Goal: Task Accomplishment & Management: Manage account settings

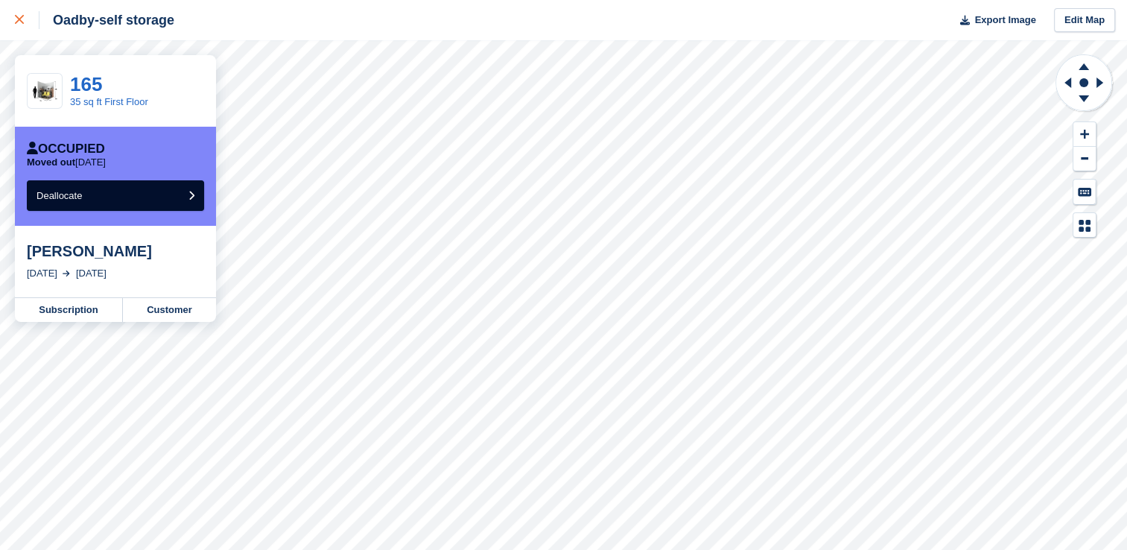
click at [20, 22] on icon at bounding box center [19, 19] width 9 height 9
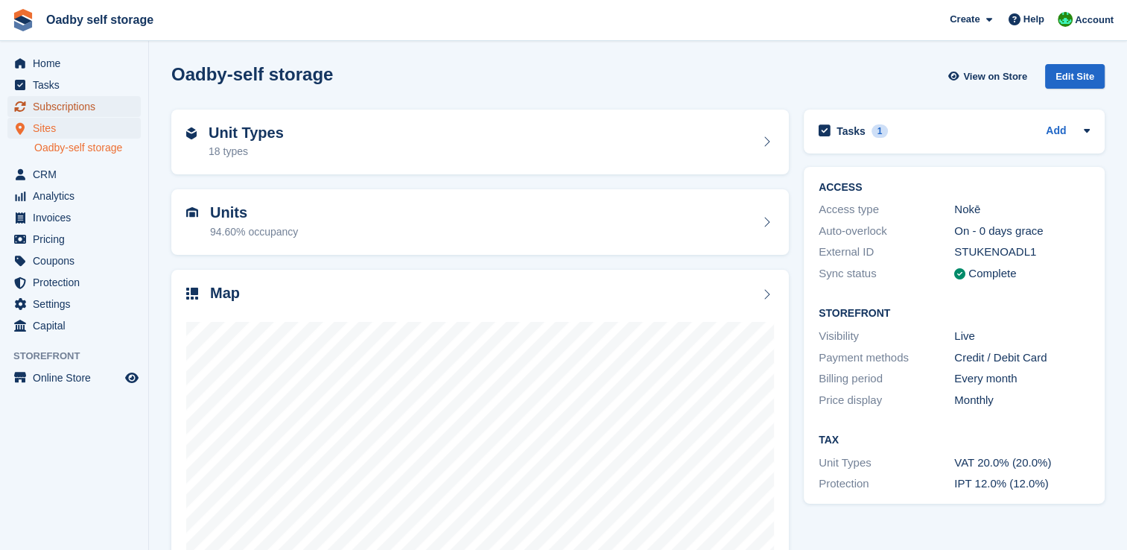
click at [63, 112] on span "Subscriptions" at bounding box center [77, 106] width 89 height 21
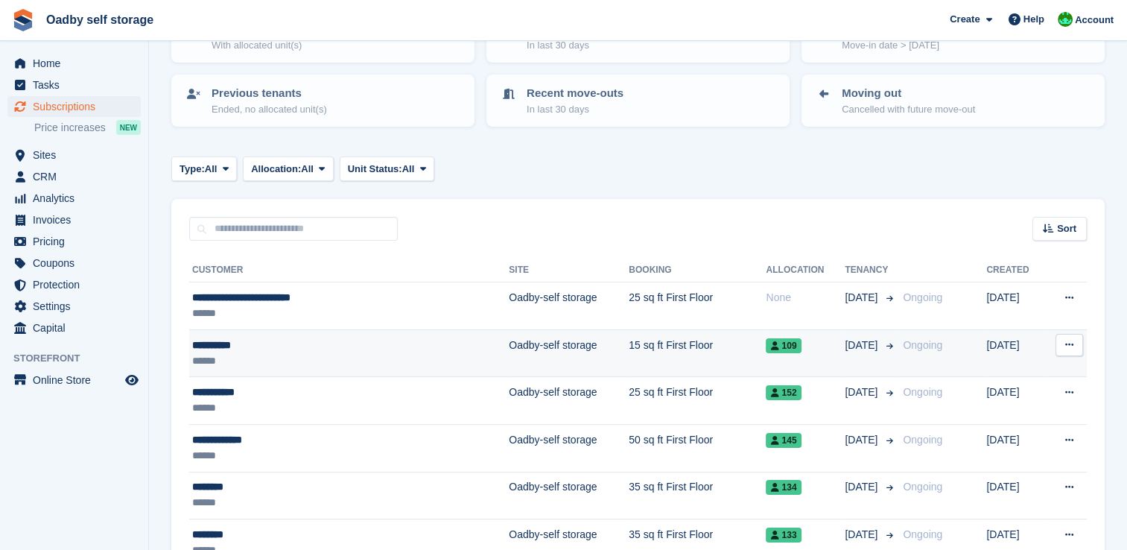
scroll to position [149, 0]
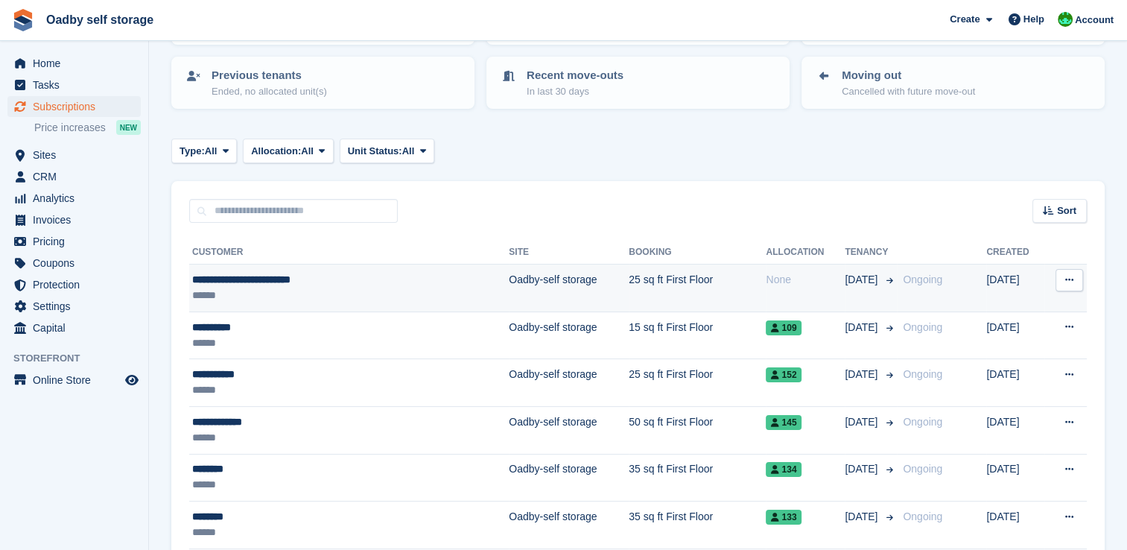
click at [360, 287] on div "******" at bounding box center [308, 295] width 232 height 16
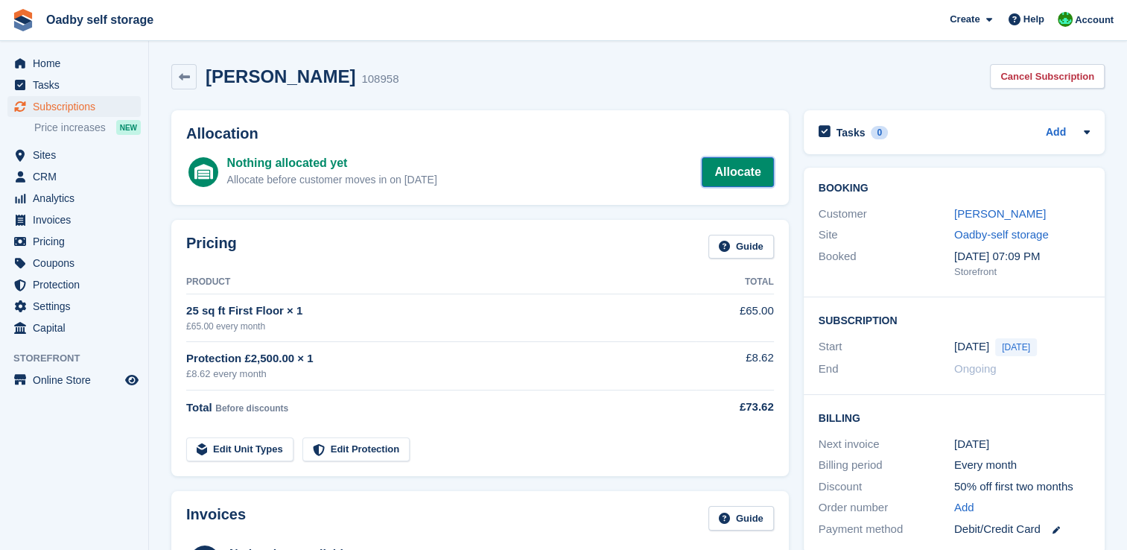
click at [724, 168] on link "Allocate" at bounding box center [736, 172] width 71 height 30
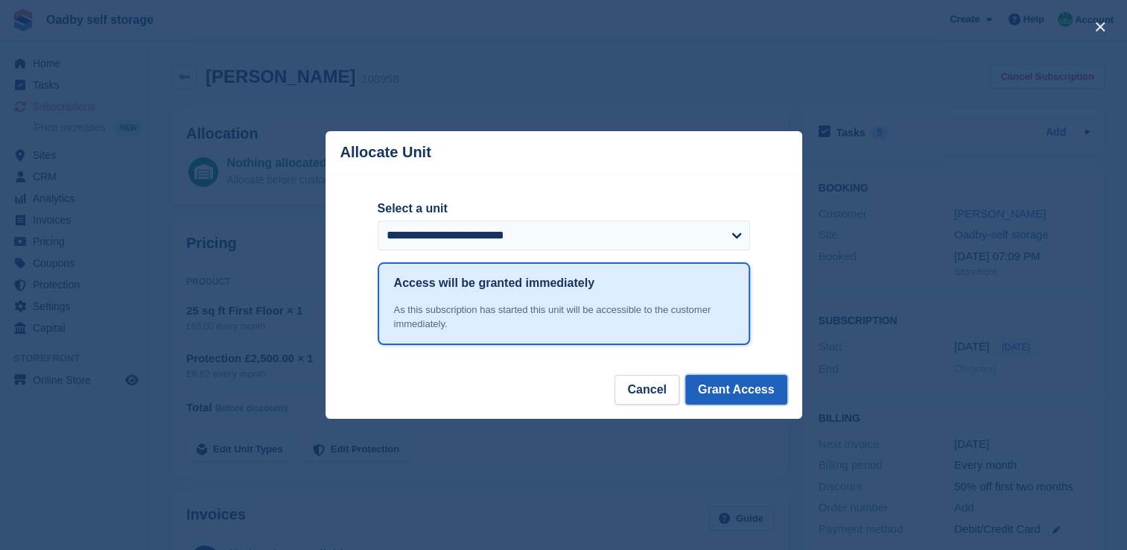
click at [726, 392] on button "Grant Access" at bounding box center [736, 390] width 102 height 30
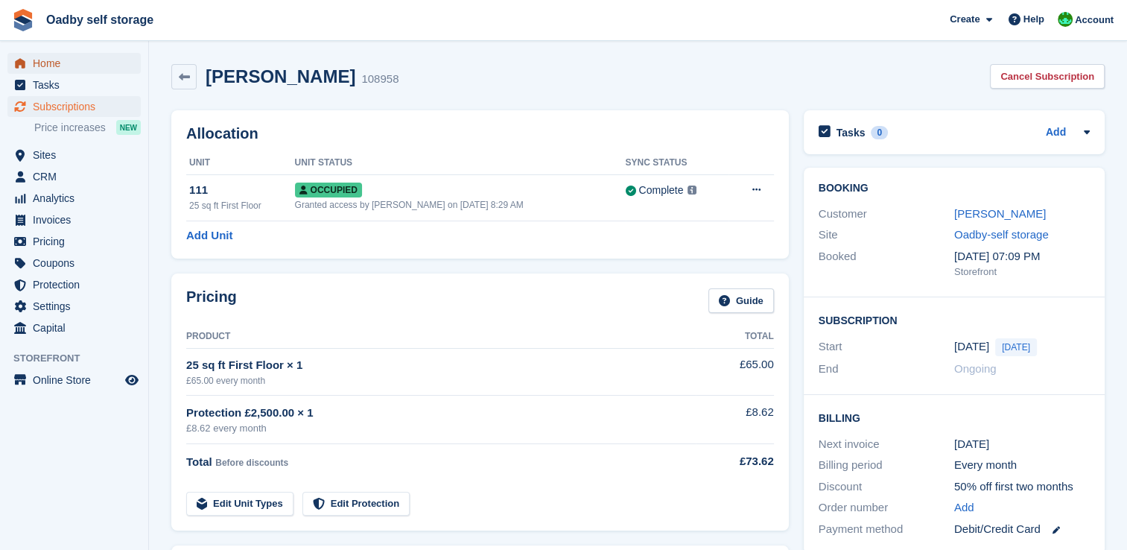
click at [50, 63] on span "Home" at bounding box center [77, 63] width 89 height 21
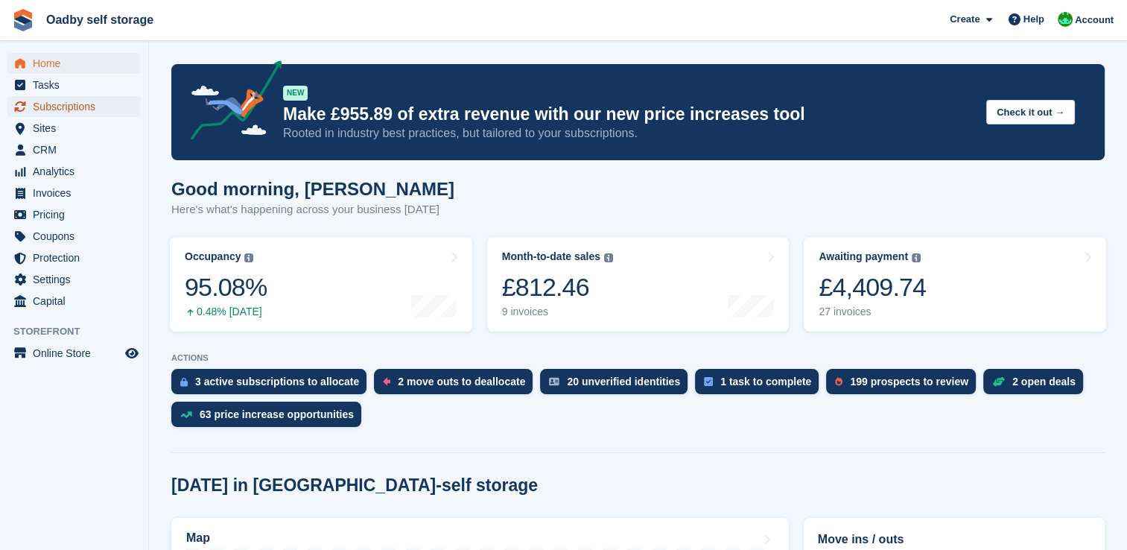
click at [80, 108] on span "Subscriptions" at bounding box center [77, 106] width 89 height 21
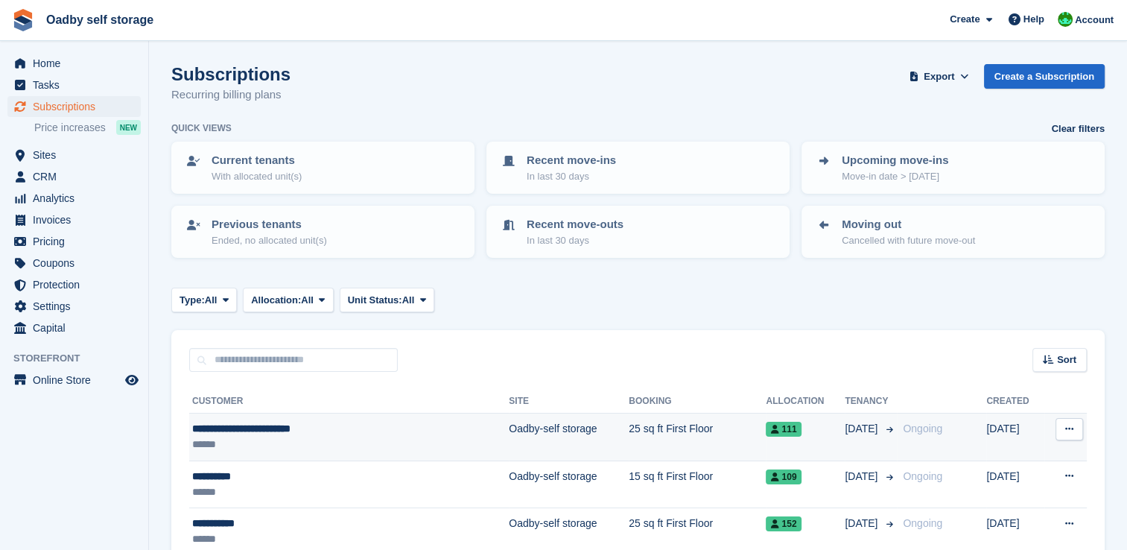
click at [509, 429] on td "Oadby-self storage" at bounding box center [569, 437] width 120 height 48
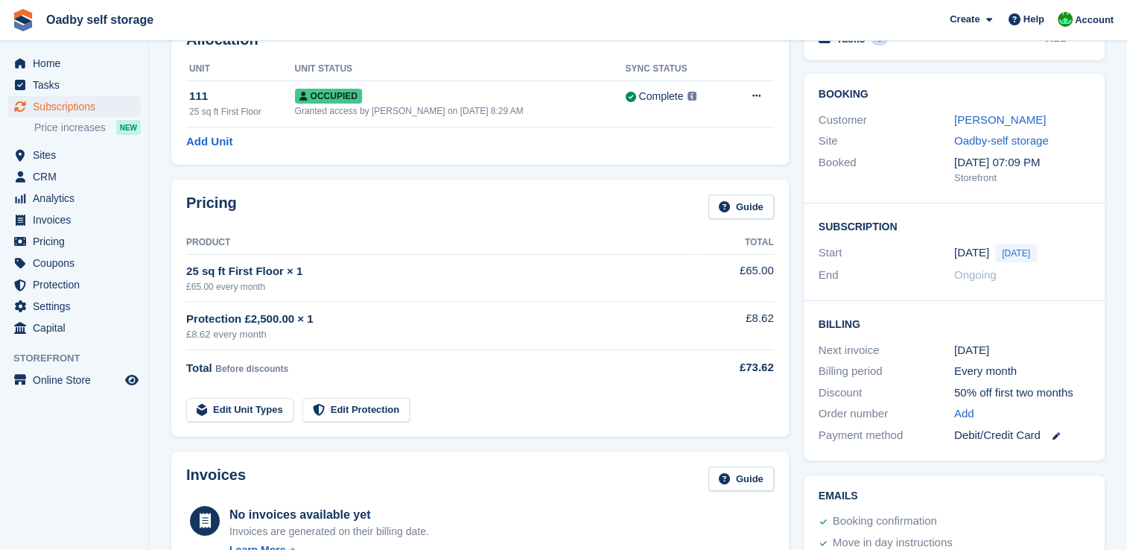
scroll to position [223, 0]
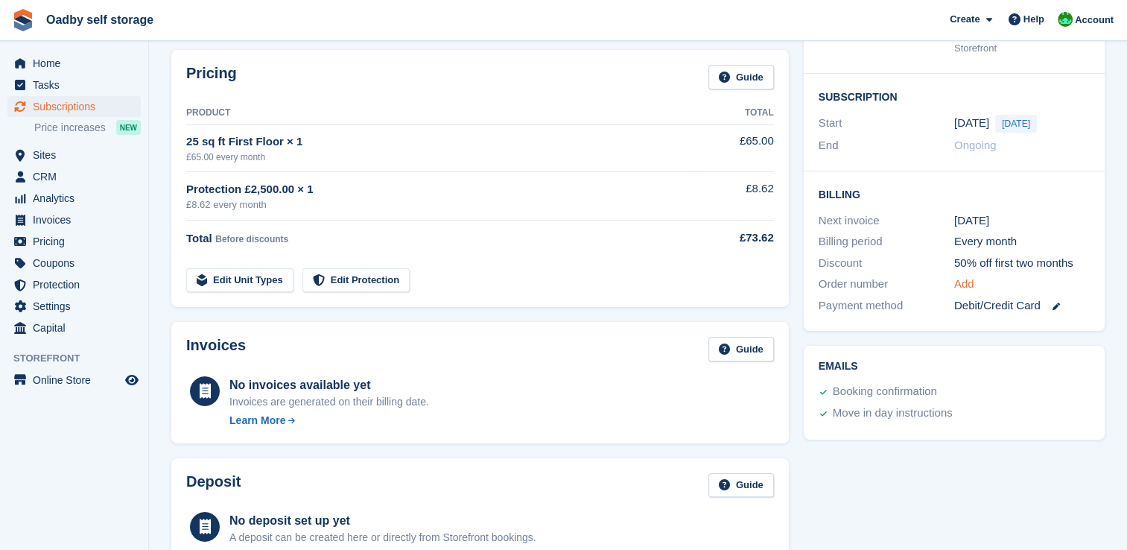
click at [967, 293] on link "Add" at bounding box center [964, 284] width 20 height 17
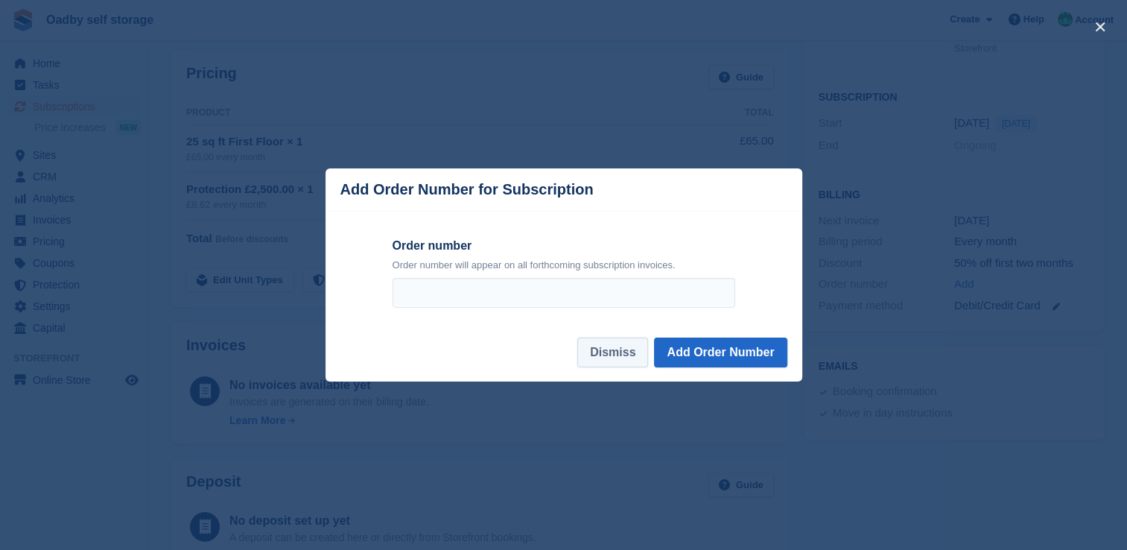
click at [620, 356] on button "Dismiss" at bounding box center [612, 352] width 71 height 30
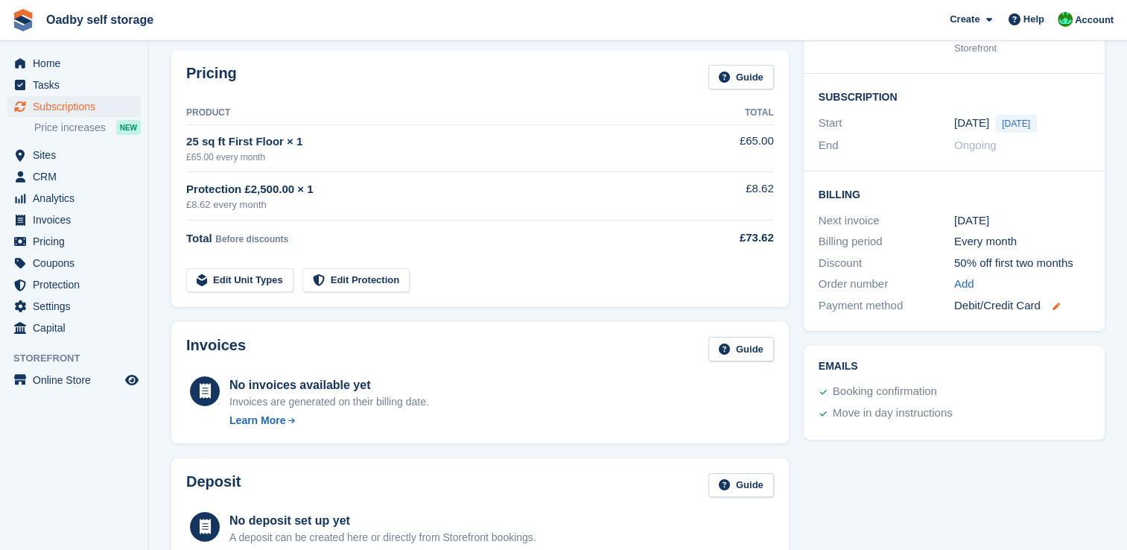
click at [1059, 310] on icon at bounding box center [1055, 305] width 7 height 7
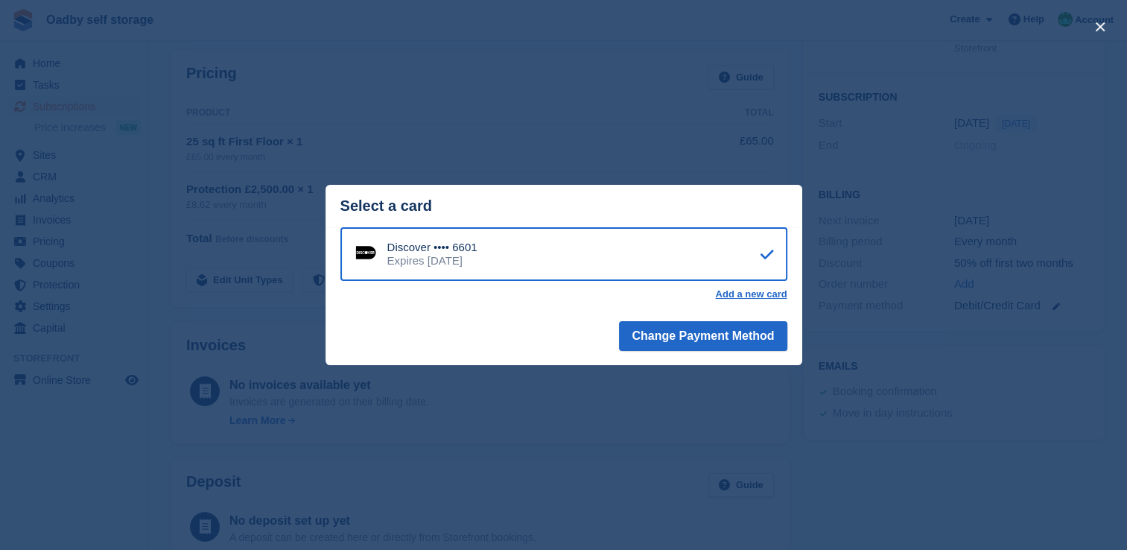
click at [835, 347] on div "close" at bounding box center [563, 275] width 1127 height 550
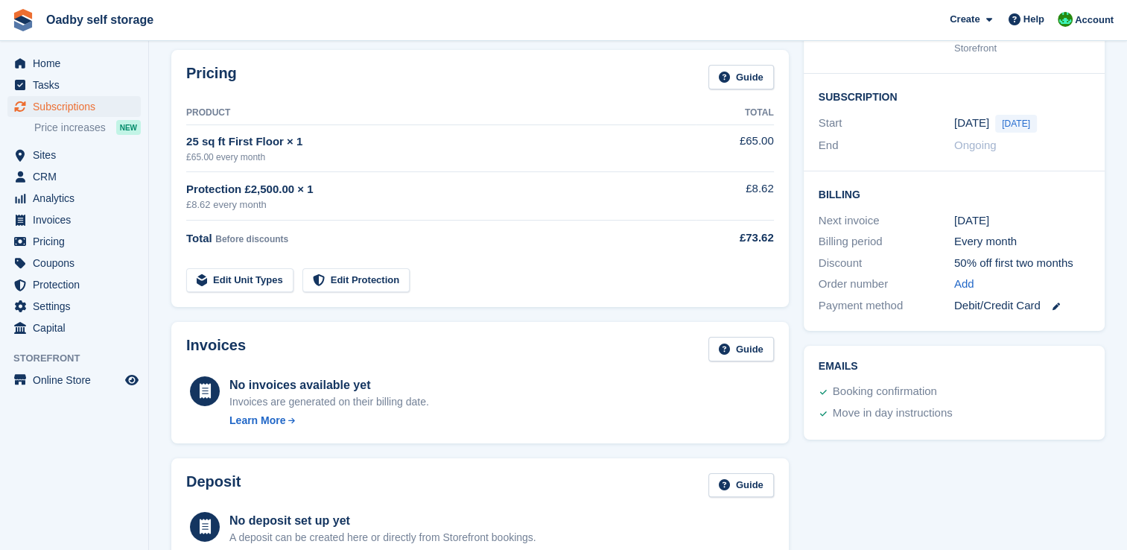
scroll to position [0, 0]
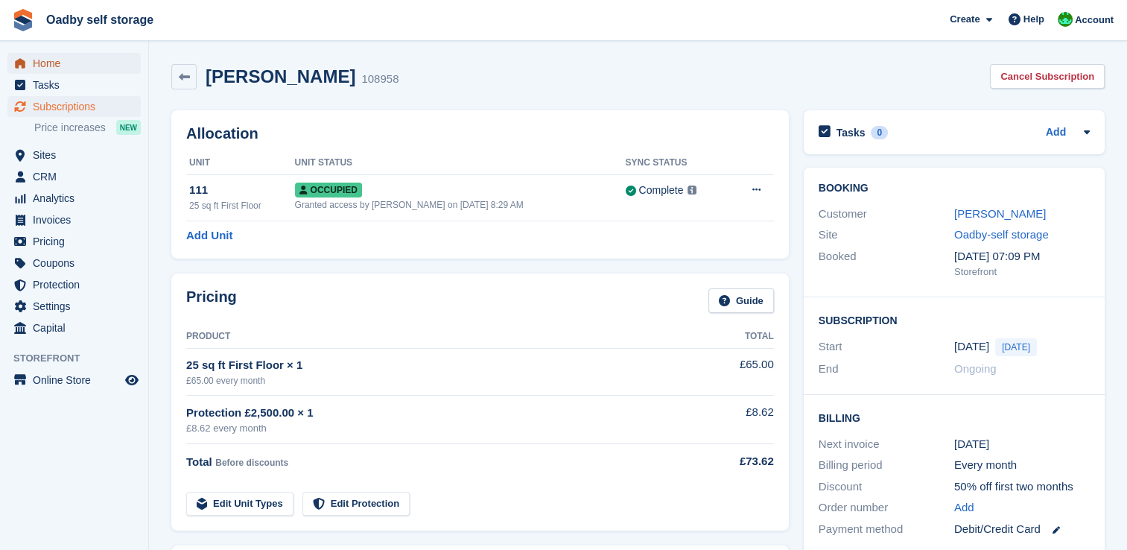
click at [46, 68] on span "Home" at bounding box center [77, 63] width 89 height 21
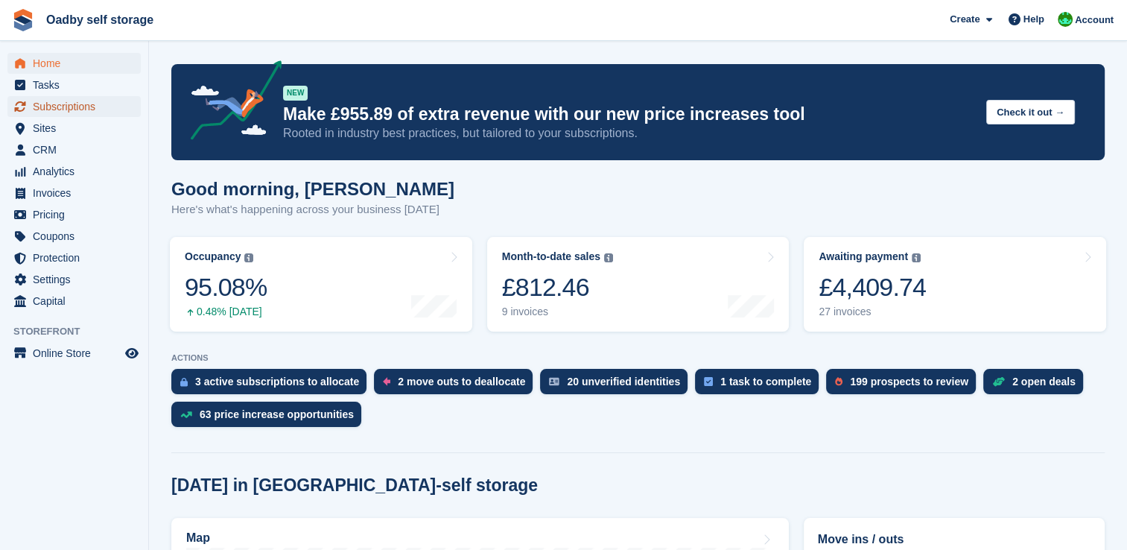
click at [87, 106] on span "Subscriptions" at bounding box center [77, 106] width 89 height 21
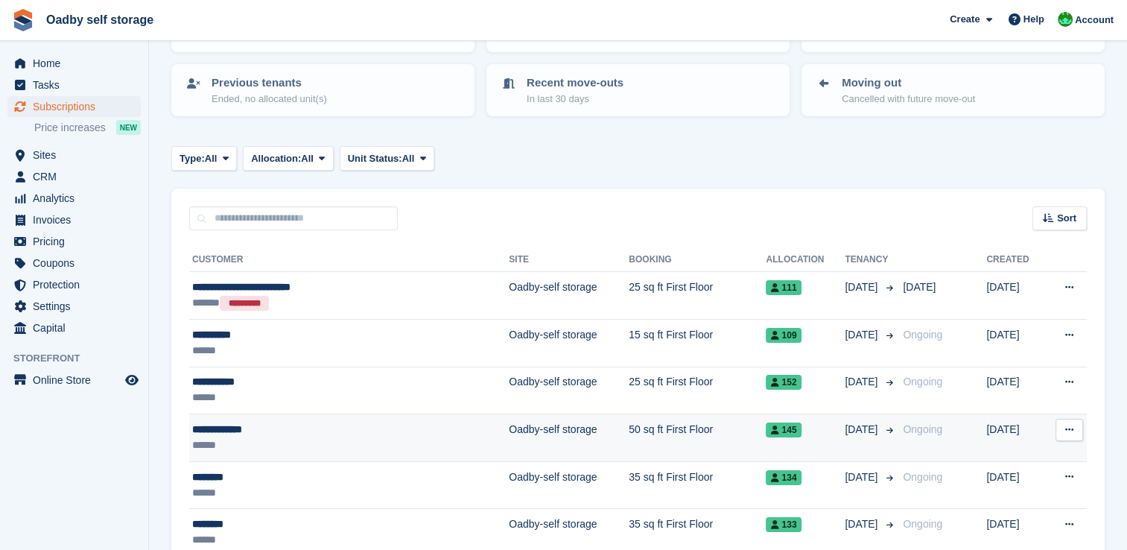
scroll to position [149, 0]
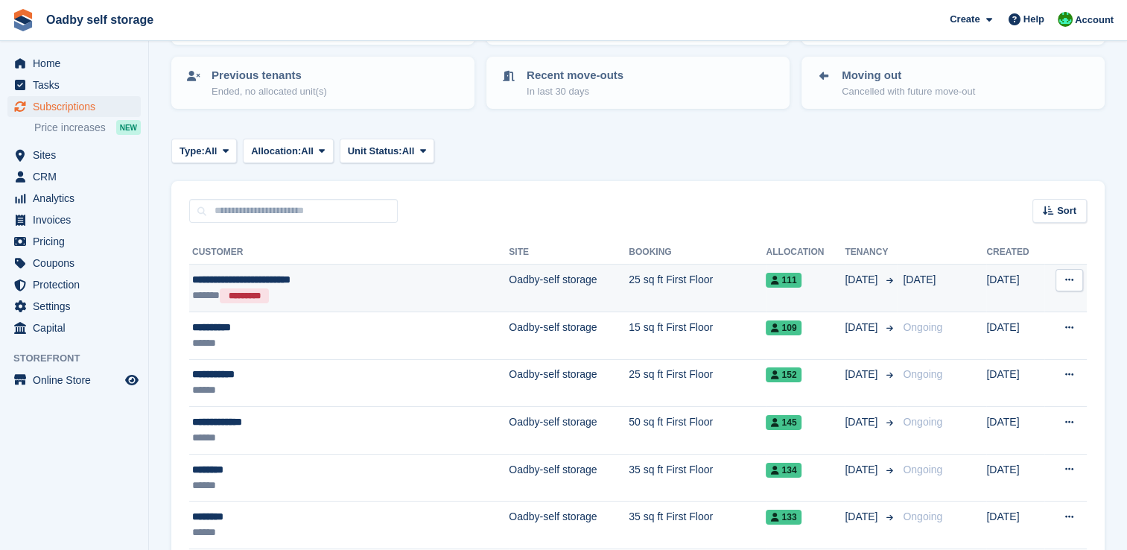
click at [1061, 276] on button at bounding box center [1069, 280] width 28 height 22
click at [973, 306] on p "View customer" at bounding box center [1011, 308] width 130 height 19
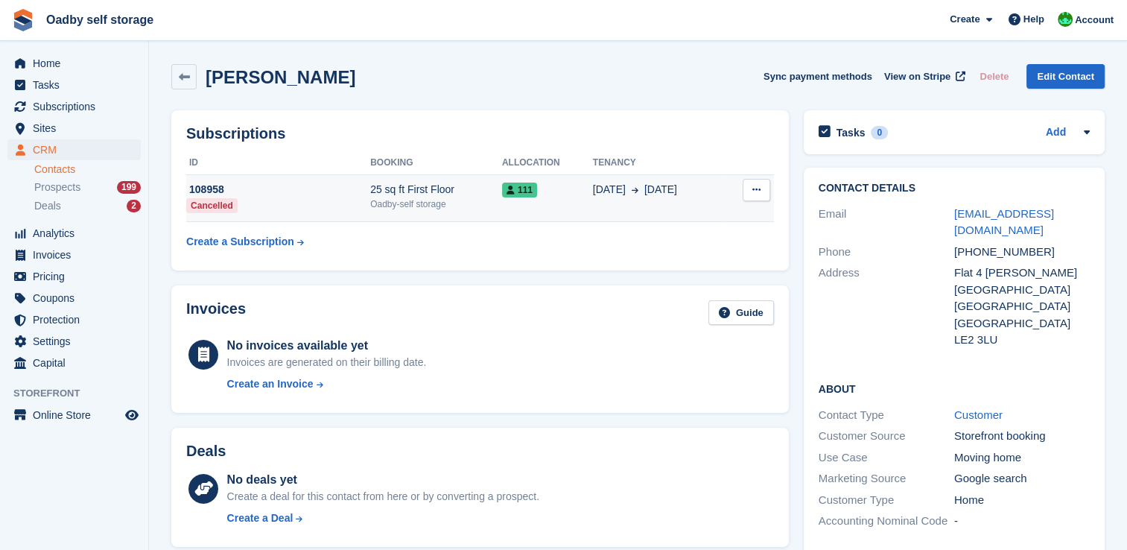
click at [757, 187] on icon at bounding box center [756, 190] width 8 height 10
click at [682, 225] on p "Cancel subscription" at bounding box center [699, 218] width 130 height 19
click at [569, 255] on table "ID Booking Allocation Tenancy 108958 Cancelled 25 sq ft First Floor Oadby-self …" at bounding box center [480, 203] width 588 height 105
click at [522, 193] on span "111" at bounding box center [519, 189] width 35 height 15
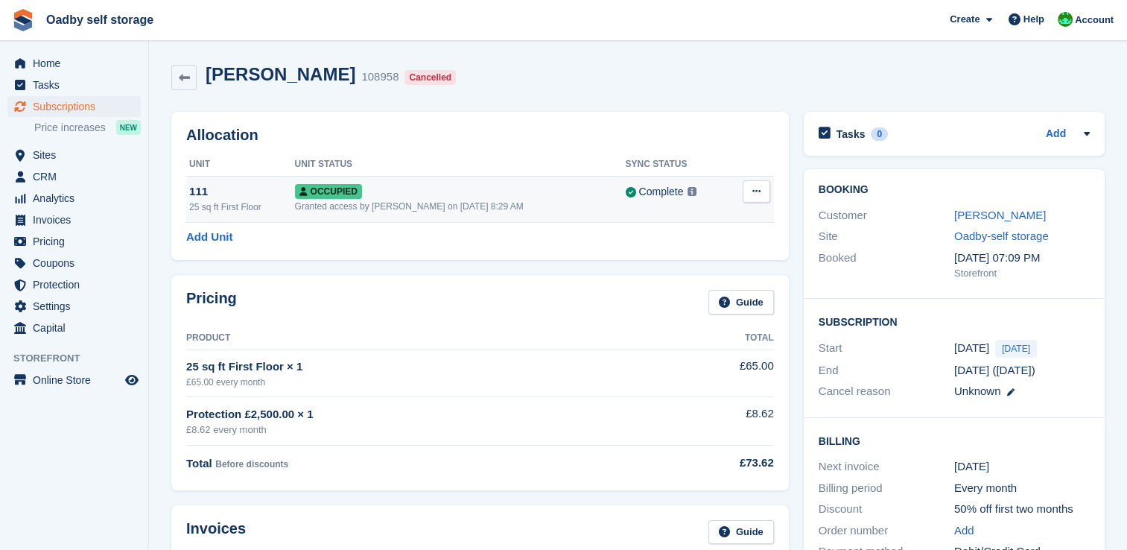
click at [337, 197] on span "Occupied" at bounding box center [328, 191] width 67 height 15
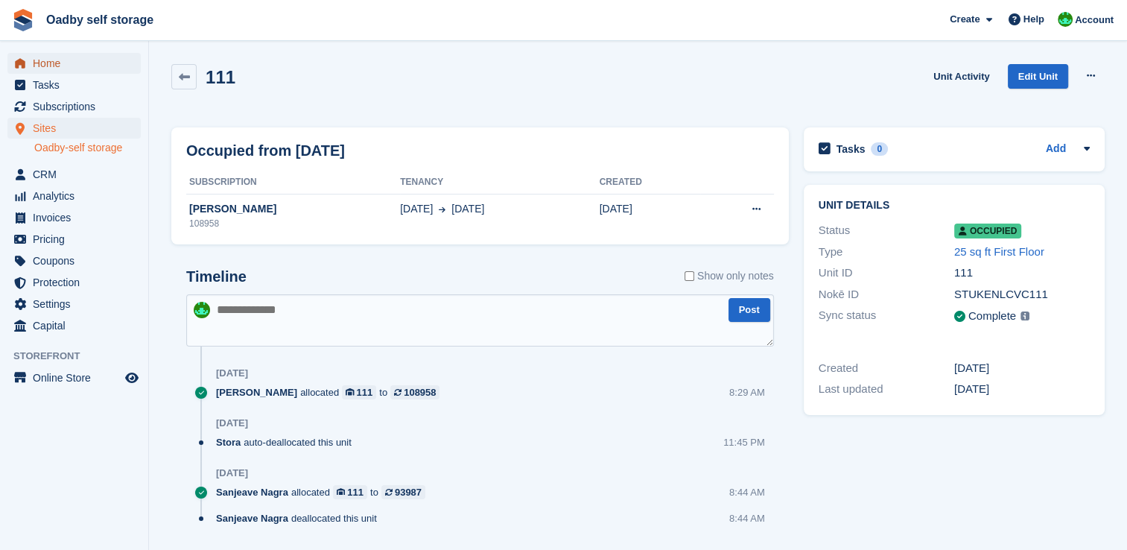
click at [50, 70] on span "Home" at bounding box center [77, 63] width 89 height 21
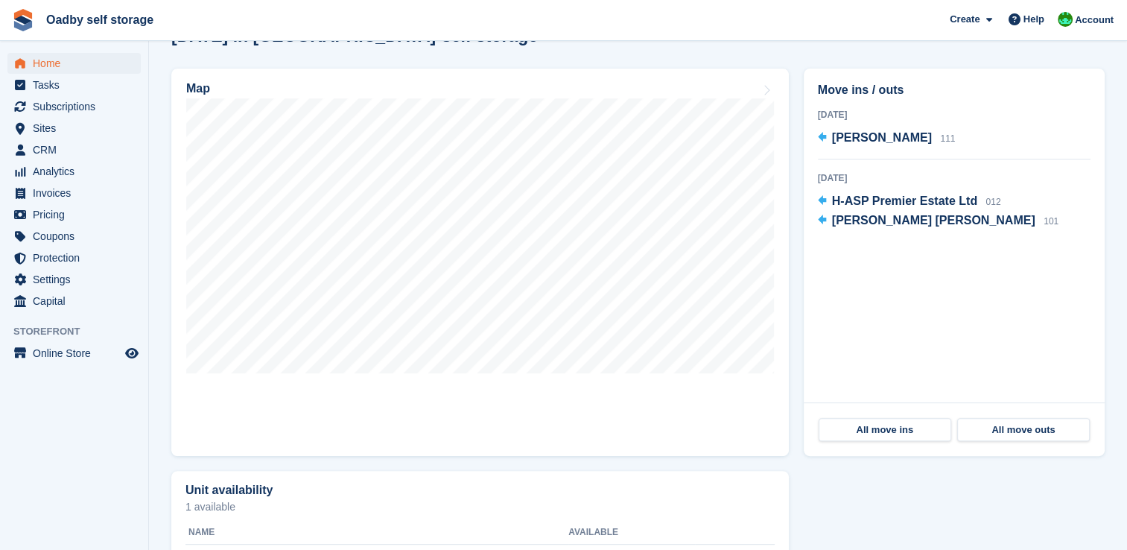
scroll to position [596, 0]
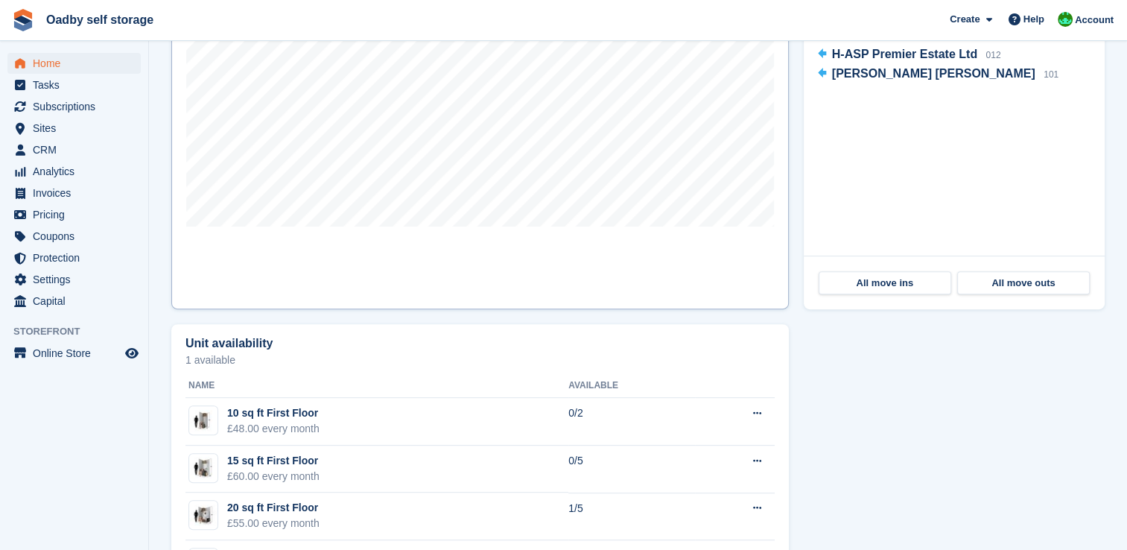
click at [437, 227] on div at bounding box center [480, 92] width 588 height 280
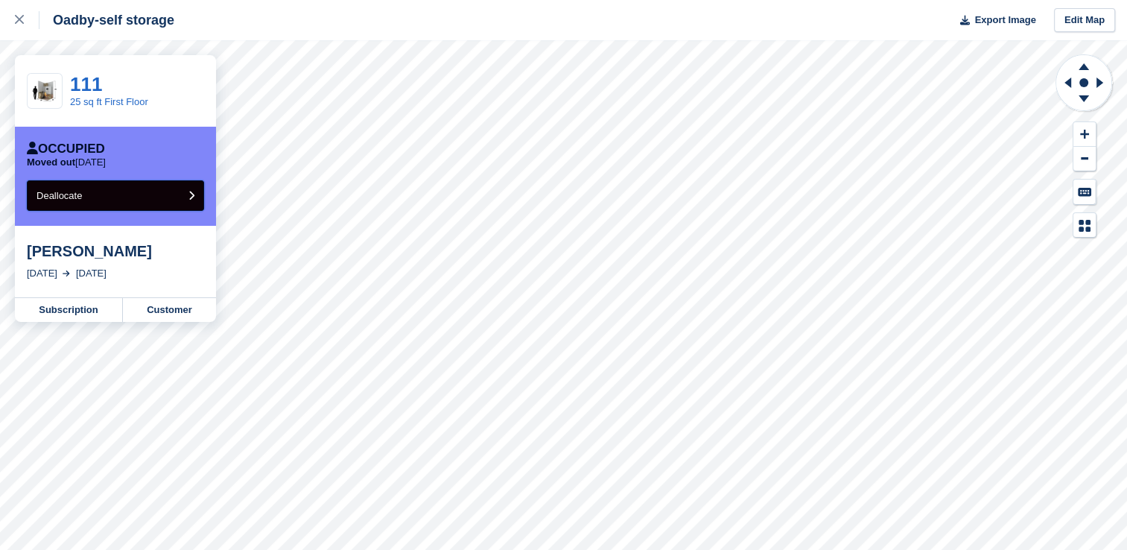
click at [119, 200] on button "Deallocate" at bounding box center [115, 195] width 177 height 31
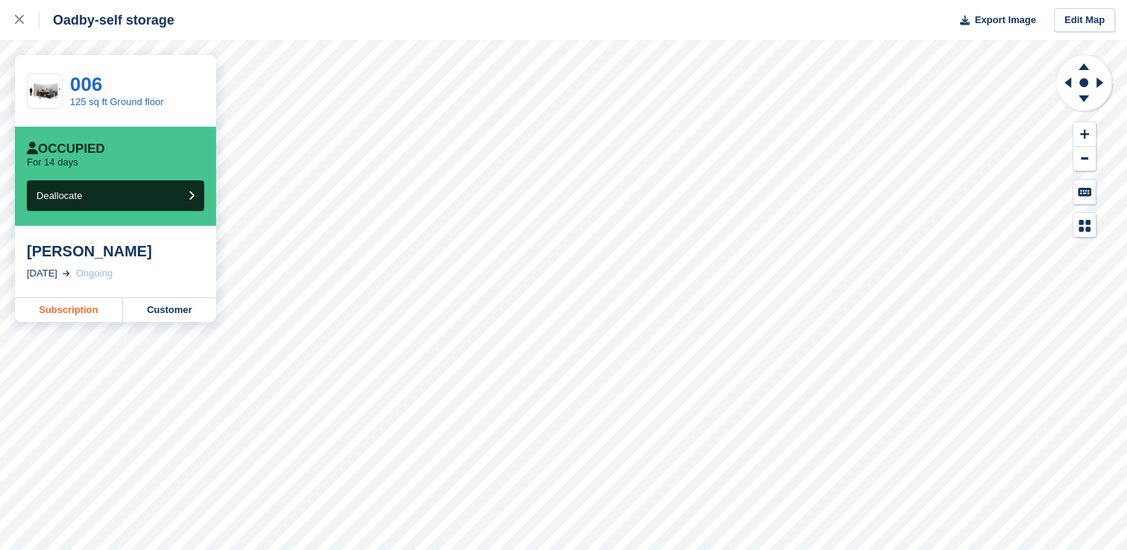
click at [53, 308] on link "Subscription" at bounding box center [69, 310] width 108 height 24
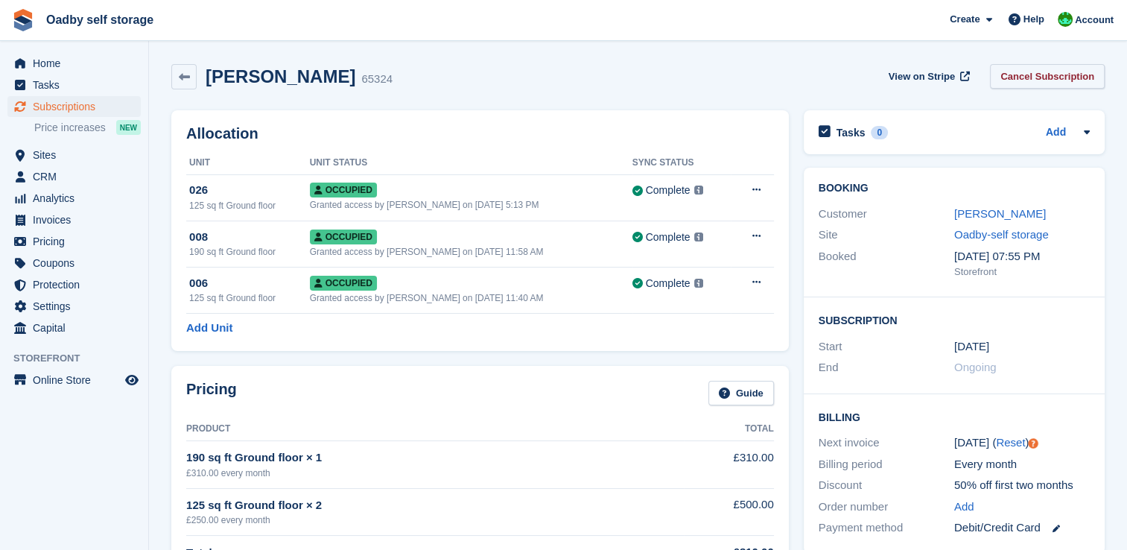
click at [1054, 74] on link "Cancel Subscription" at bounding box center [1047, 76] width 115 height 25
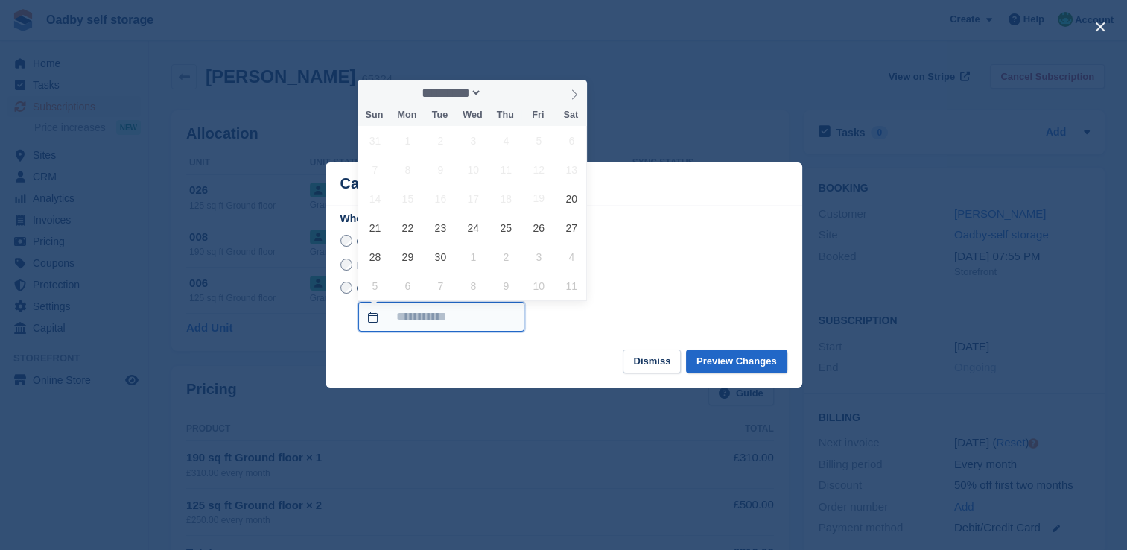
click at [399, 312] on input "On a custom date" at bounding box center [441, 317] width 166 height 30
click at [572, 94] on icon at bounding box center [574, 94] width 10 height 10
select select "*"
click at [562, 140] on span "4" at bounding box center [571, 140] width 29 height 29
type input "**********"
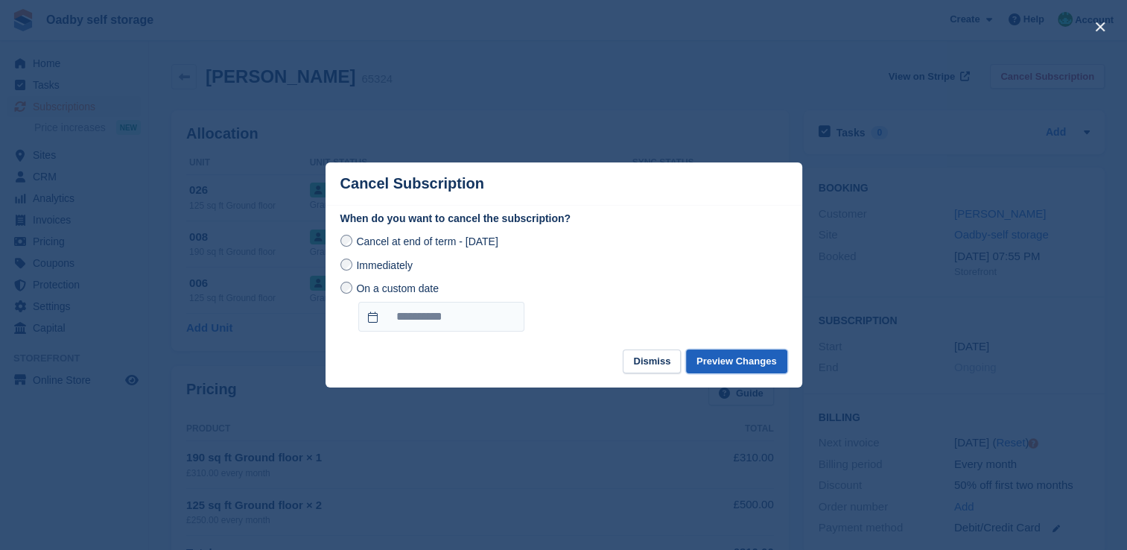
click at [737, 360] on button "Preview Changes" at bounding box center [736, 361] width 101 height 25
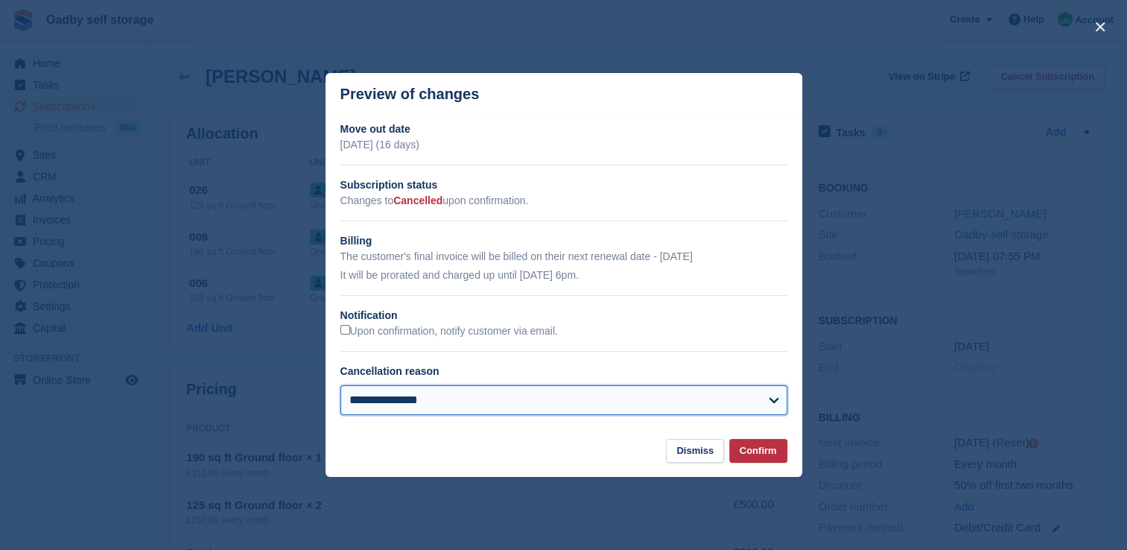
click at [654, 395] on select "**********" at bounding box center [563, 400] width 447 height 30
select select "**********"
click at [340, 386] on select "**********" at bounding box center [563, 400] width 447 height 30
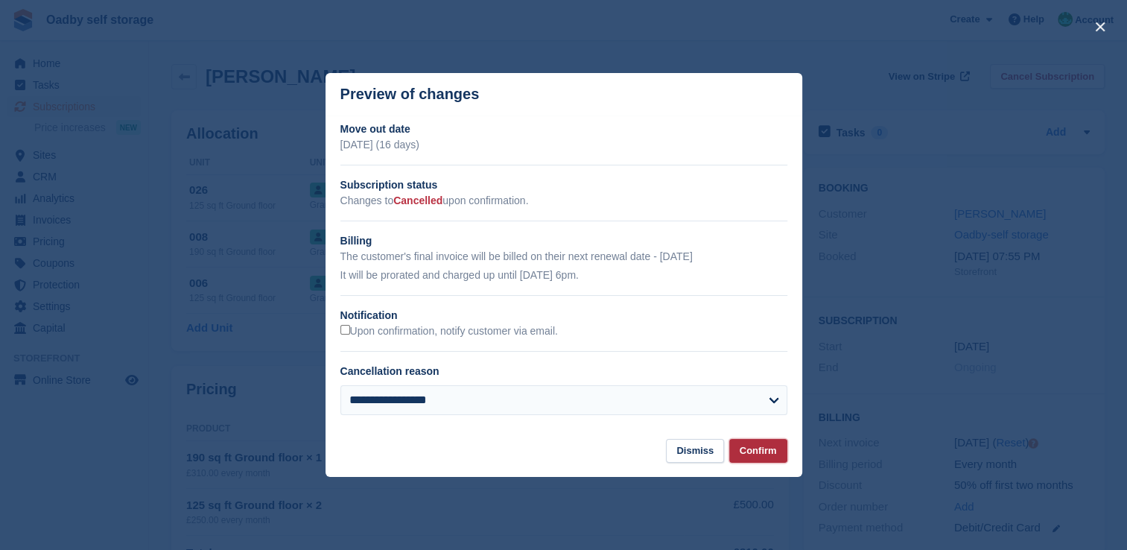
click at [762, 448] on button "Confirm" at bounding box center [758, 451] width 58 height 25
